Goal: Task Accomplishment & Management: Complete application form

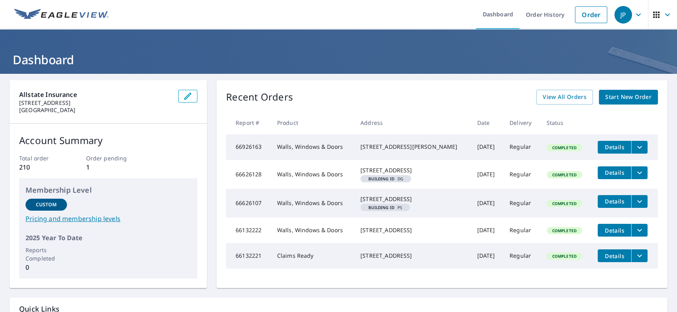
click at [605, 98] on span "Start New Order" at bounding box center [628, 97] width 46 height 10
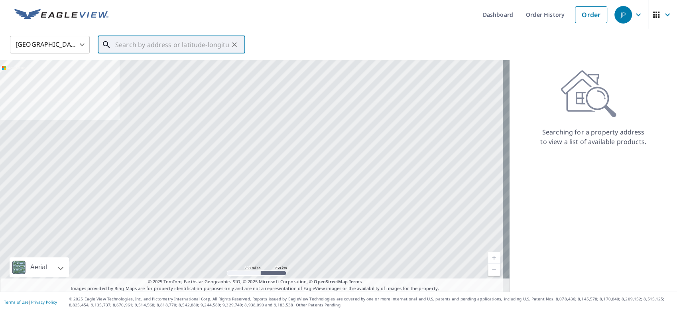
click at [144, 46] on input "text" at bounding box center [172, 44] width 114 height 22
paste input "[STREET_ADDRESS][PERSON_NAME]"
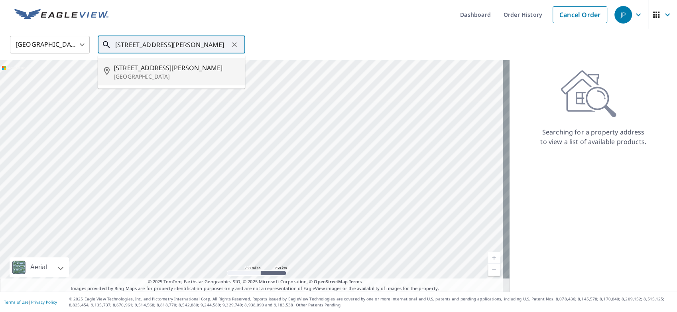
click at [149, 76] on p "[GEOGRAPHIC_DATA]" at bounding box center [176, 77] width 125 height 8
type input "[STREET_ADDRESS][PERSON_NAME]"
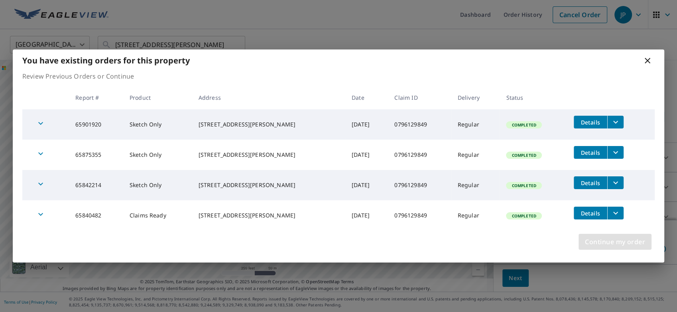
click at [618, 244] on span "Continue my order" at bounding box center [615, 241] width 60 height 11
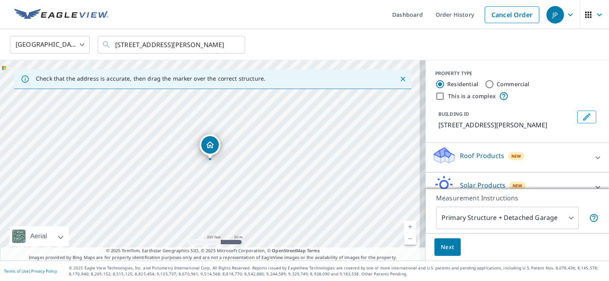
scroll to position [42, 0]
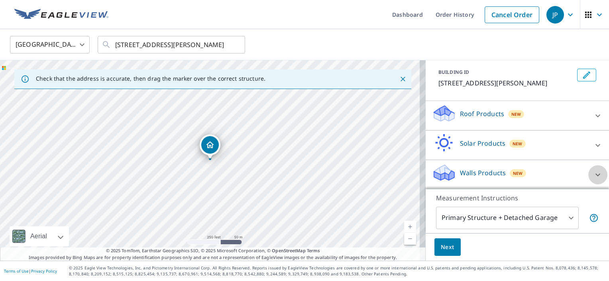
click at [588, 168] on div at bounding box center [597, 174] width 19 height 19
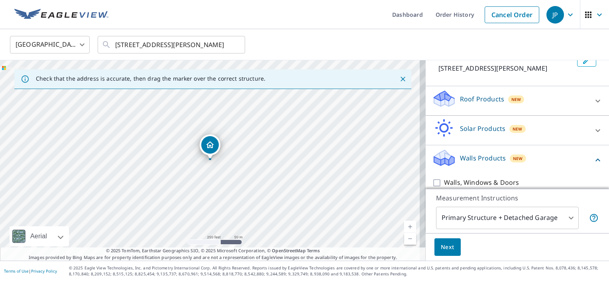
scroll to position [65, 0]
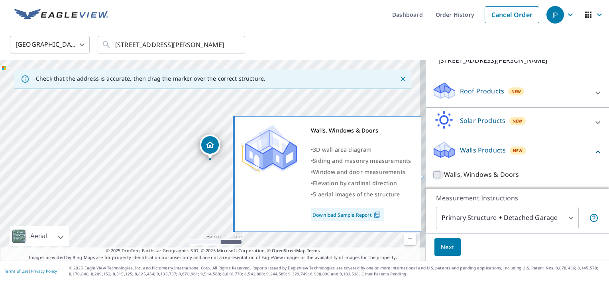
click at [432, 171] on input "Walls, Windows & Doors" at bounding box center [438, 175] width 12 height 10
checkbox input "true"
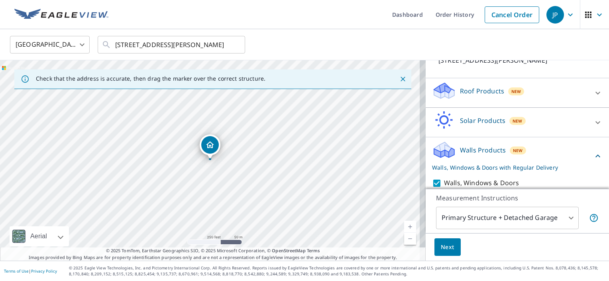
click at [593, 92] on icon at bounding box center [598, 93] width 10 height 10
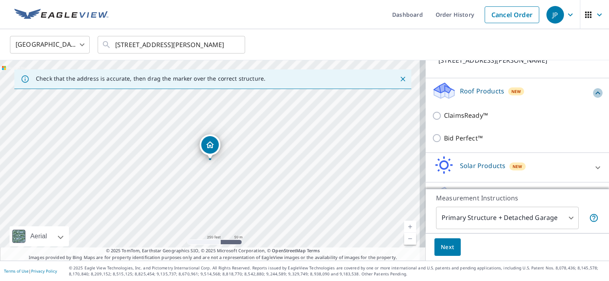
click at [593, 92] on icon at bounding box center [598, 93] width 10 height 10
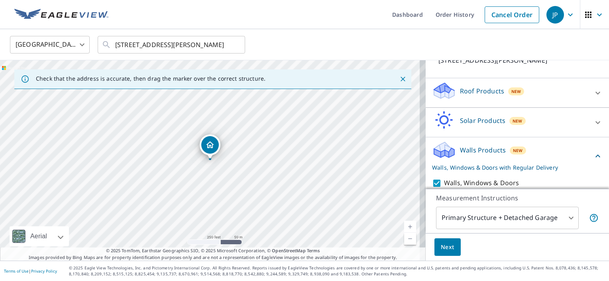
scroll to position [91, 0]
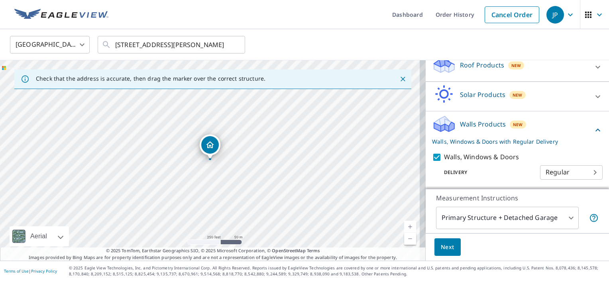
click at [564, 177] on body "JP JP Dashboard Order History Cancel Order JP [GEOGRAPHIC_DATA] [GEOGRAPHIC_DAT…" at bounding box center [304, 140] width 609 height 281
click at [445, 246] on div at bounding box center [304, 140] width 609 height 281
click at [445, 248] on span "Next" at bounding box center [448, 247] width 14 height 10
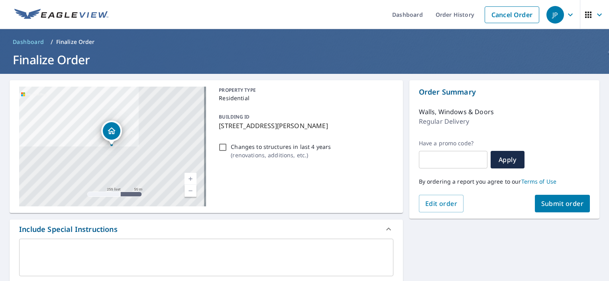
scroll to position [239, 0]
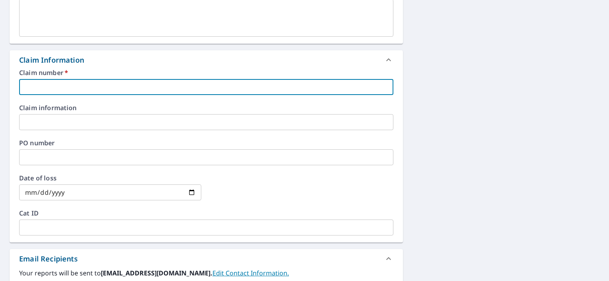
click at [184, 86] on input "text" at bounding box center [206, 87] width 374 height 16
paste input "0796129849"
type input "0796129849"
click at [250, 201] on div at bounding box center [302, 192] width 182 height 35
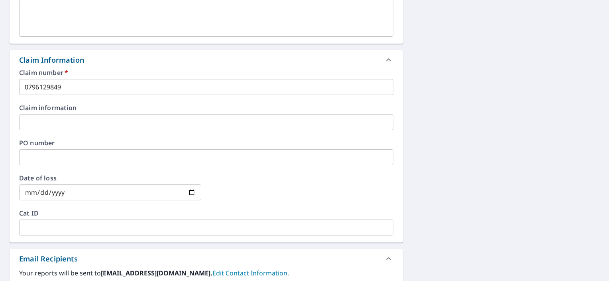
scroll to position [388, 0]
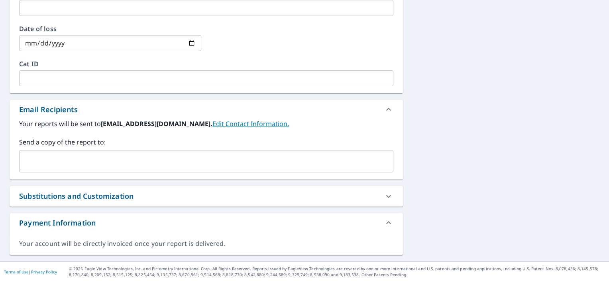
click at [247, 163] on input "text" at bounding box center [200, 160] width 355 height 15
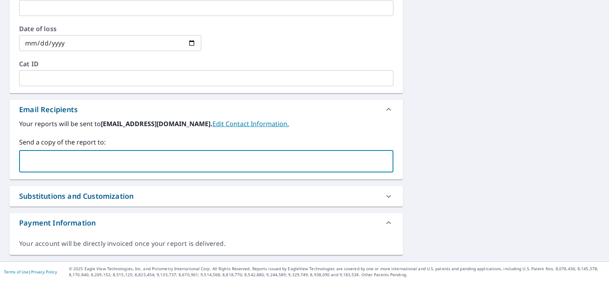
paste input "[EMAIL_ADDRESS][DOMAIN_NAME]"
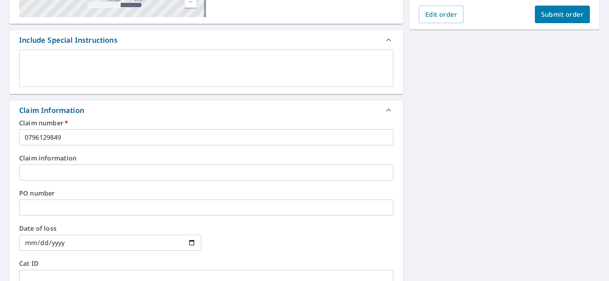
scroll to position [0, 0]
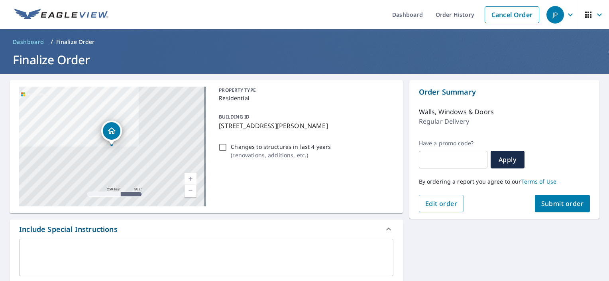
type input "[EMAIL_ADDRESS][DOMAIN_NAME]"
click at [553, 205] on span "Submit order" at bounding box center [562, 203] width 43 height 9
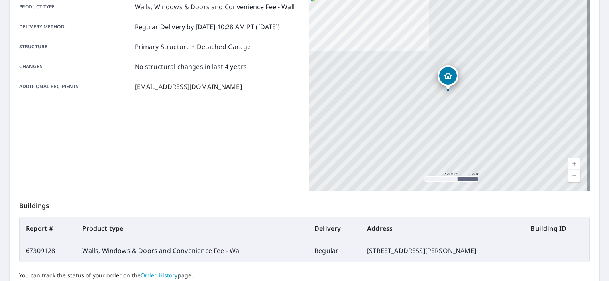
scroll to position [188, 0]
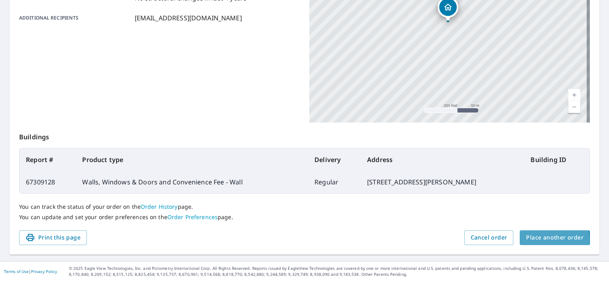
click at [529, 239] on span "Place another order" at bounding box center [554, 237] width 57 height 10
